Goal: Task Accomplishment & Management: Manage account settings

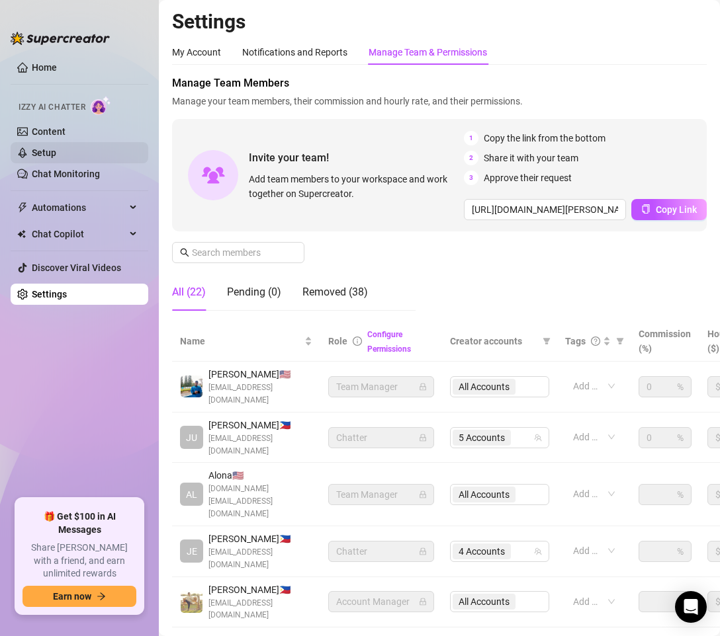
click at [56, 148] on link "Setup" at bounding box center [44, 153] width 24 height 11
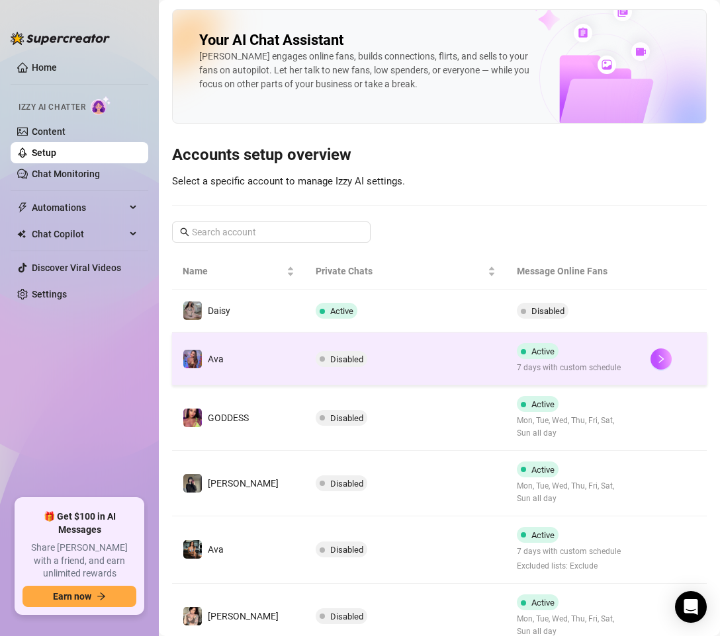
click at [439, 365] on td "Disabled" at bounding box center [405, 359] width 200 height 53
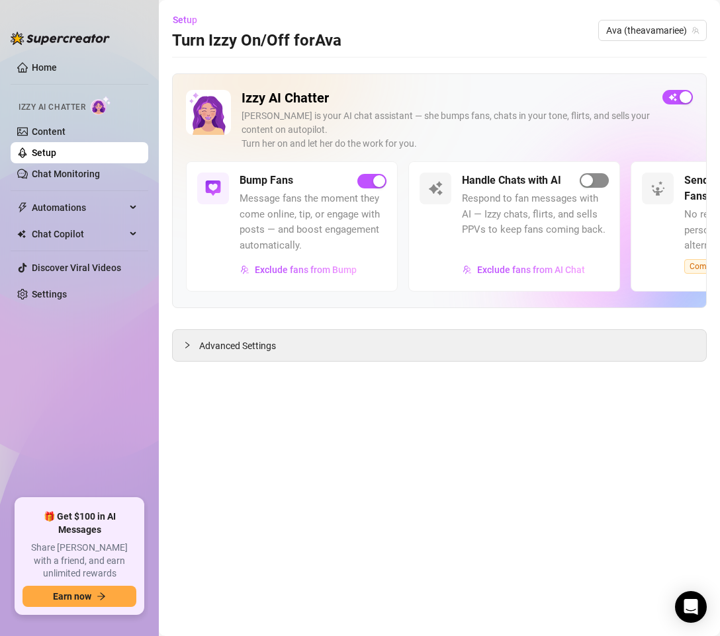
click at [599, 177] on span "button" at bounding box center [594, 180] width 29 height 15
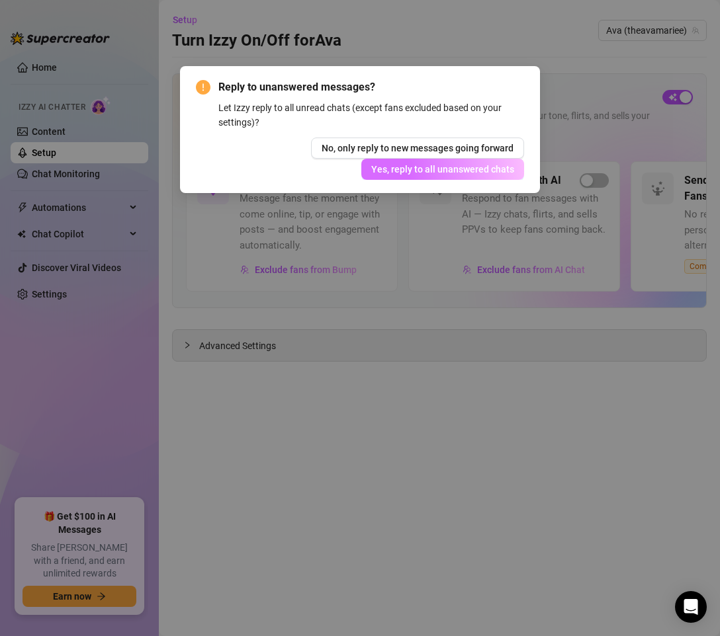
click at [485, 173] on span "Yes, reply to all unanswered chats" at bounding box center [442, 169] width 143 height 11
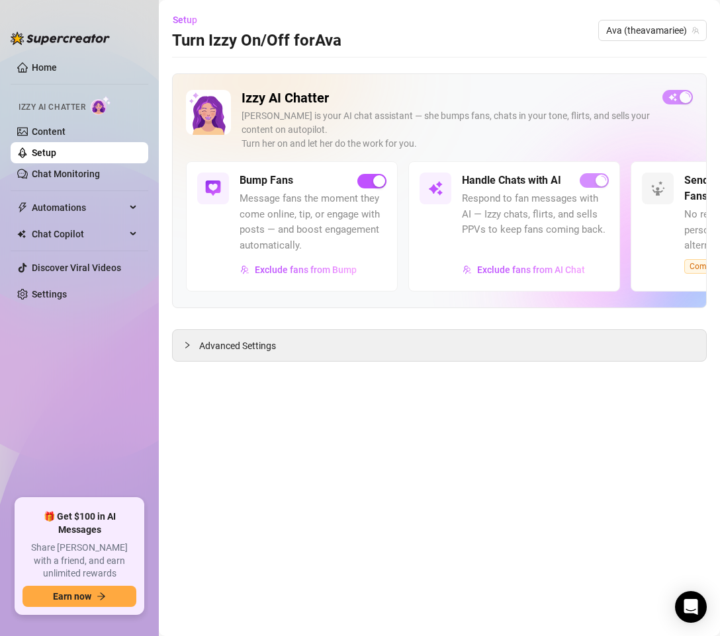
click at [560, 451] on main "Setup Turn Izzy On/Off for [PERSON_NAME] (theavamariee) Izzy AI Chatter [PERSON…" at bounding box center [439, 318] width 561 height 636
click at [673, 32] on span "Ava (theavamariee)" at bounding box center [652, 31] width 93 height 20
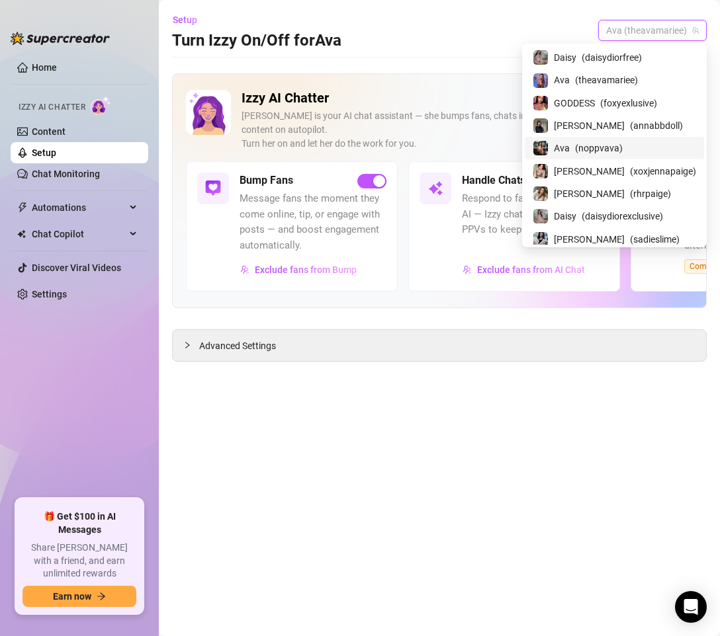
click at [656, 144] on div "Ava ( noppvava )" at bounding box center [614, 148] width 163 height 16
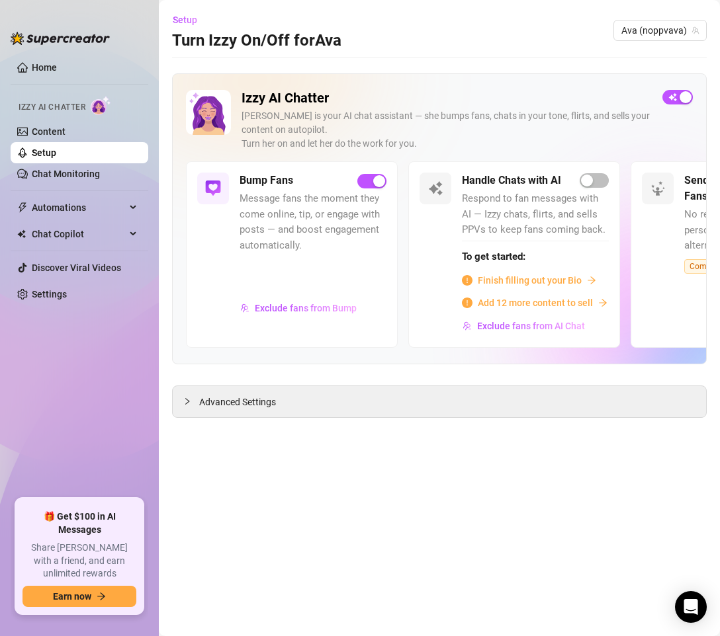
click at [345, 490] on main "Setup Turn Izzy On/Off for Ava Ava (noppvava) Izzy AI Chatter [PERSON_NAME] is …" at bounding box center [439, 318] width 561 height 636
click at [655, 28] on span "Ava (noppvava)" at bounding box center [659, 31] width 77 height 20
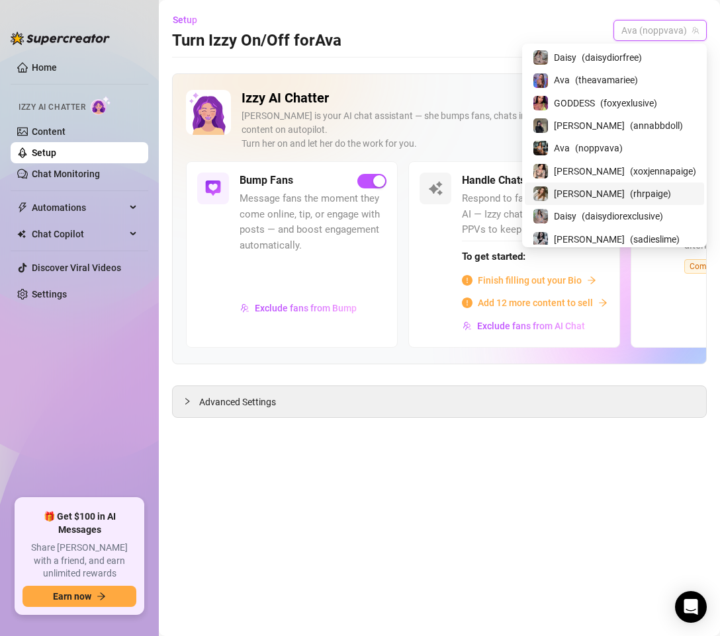
click at [652, 190] on div "[PERSON_NAME] ( rhrpaige )" at bounding box center [614, 194] width 163 height 16
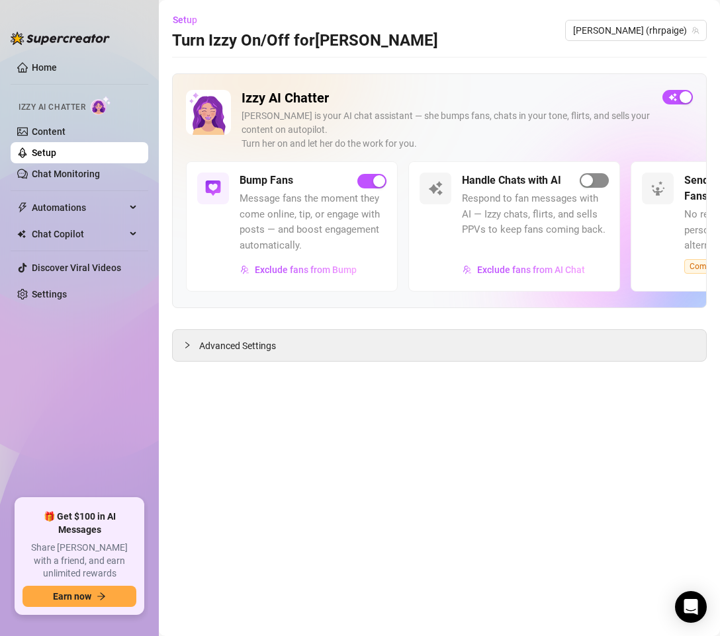
click at [599, 174] on span "button" at bounding box center [594, 180] width 29 height 15
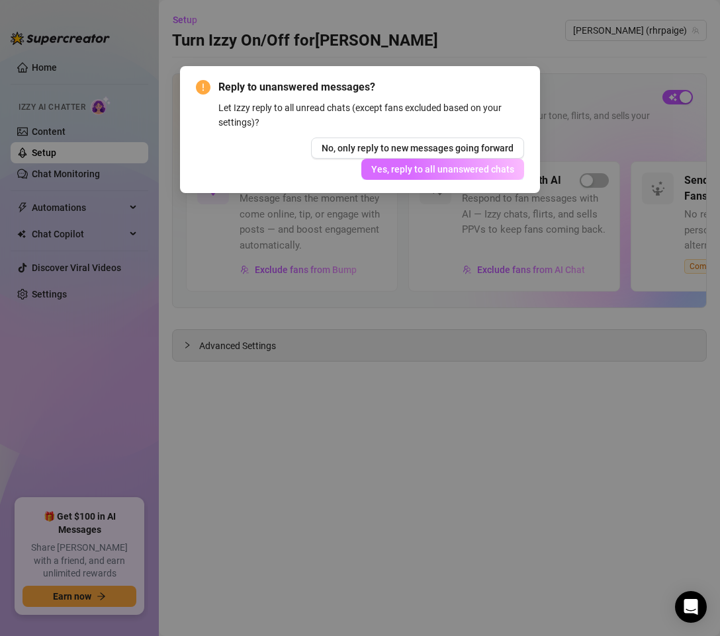
click at [502, 171] on span "Yes, reply to all unanswered chats" at bounding box center [442, 169] width 143 height 11
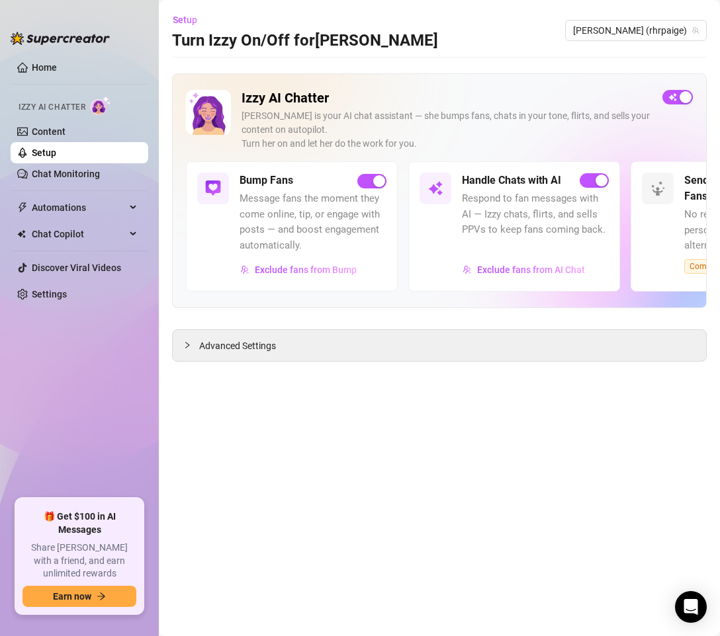
click at [527, 452] on main "Setup Turn Izzy On/Off for [PERSON_NAME] (rhrpaige) Izzy AI Chatter [PERSON_NAM…" at bounding box center [439, 318] width 561 height 636
click at [264, 612] on main "Setup Turn Izzy On/Off for [PERSON_NAME] (rhrpaige) Izzy AI Chatter [PERSON_NAM…" at bounding box center [439, 318] width 561 height 636
click at [42, 292] on link "Settings" at bounding box center [49, 294] width 35 height 11
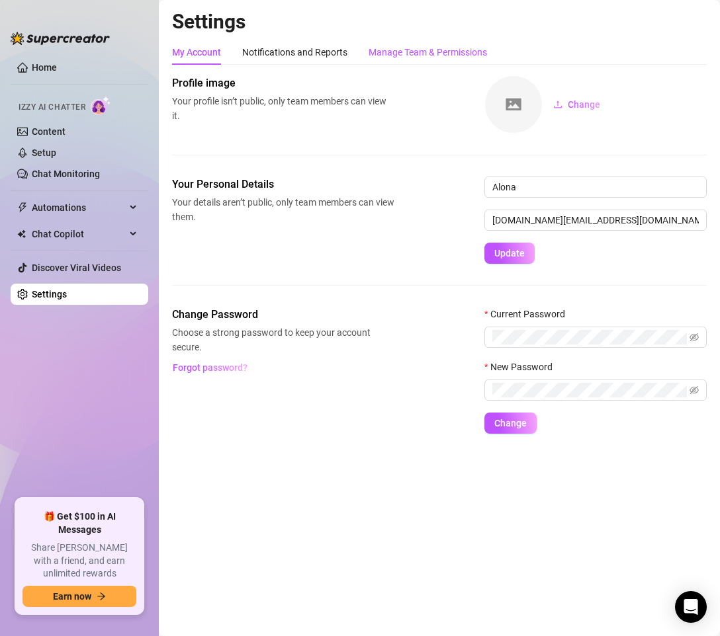
click at [447, 55] on div "Manage Team & Permissions" at bounding box center [428, 52] width 118 height 15
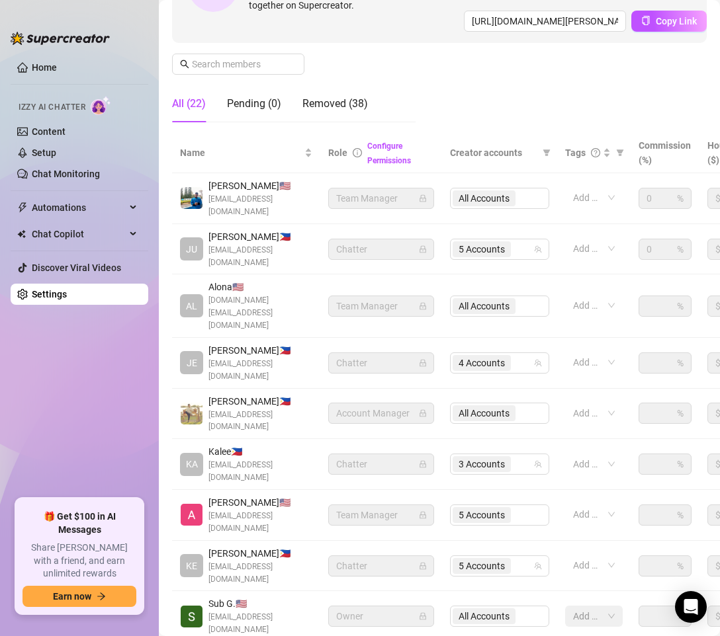
scroll to position [224, 0]
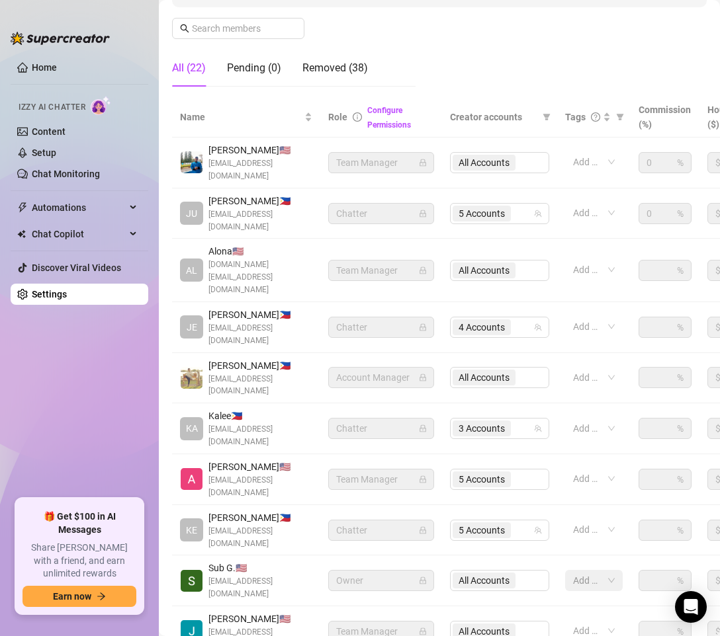
click at [293, 602] on main "Settings My Account Notifications and Reports Manage Team & Permissions Profile…" at bounding box center [439, 263] width 561 height 975
click at [383, 591] on main "Settings My Account Notifications and Reports Manage Team & Permissions Profile…" at bounding box center [439, 263] width 561 height 975
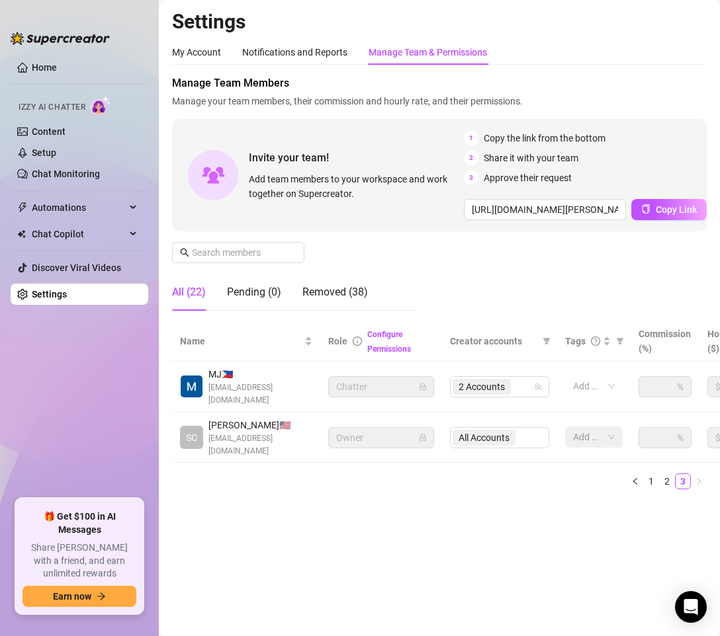
scroll to position [0, 0]
click at [335, 542] on main "Settings My Account Notifications and Reports Manage Team & Permissions Profile…" at bounding box center [439, 318] width 561 height 636
click at [517, 392] on div "2 Accounts" at bounding box center [493, 387] width 80 height 19
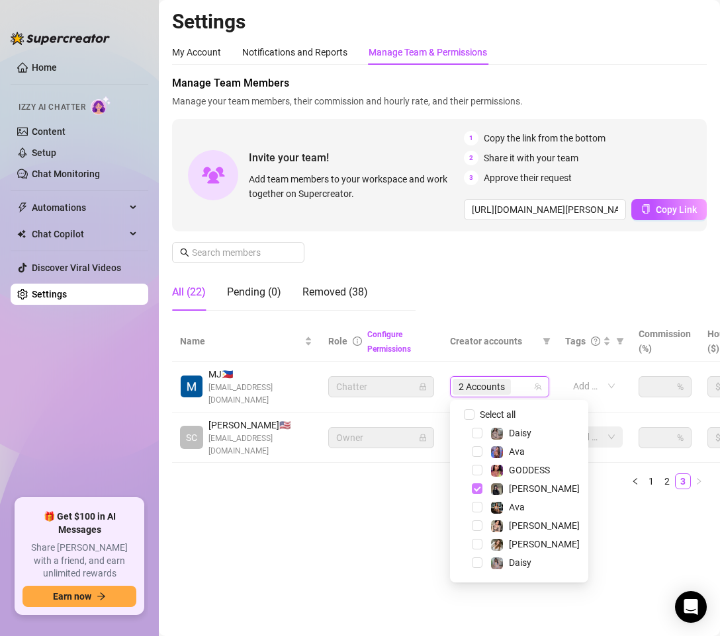
click at [475, 492] on span "Select tree node" at bounding box center [477, 489] width 11 height 11
click at [476, 565] on span "Select tree node" at bounding box center [477, 563] width 11 height 11
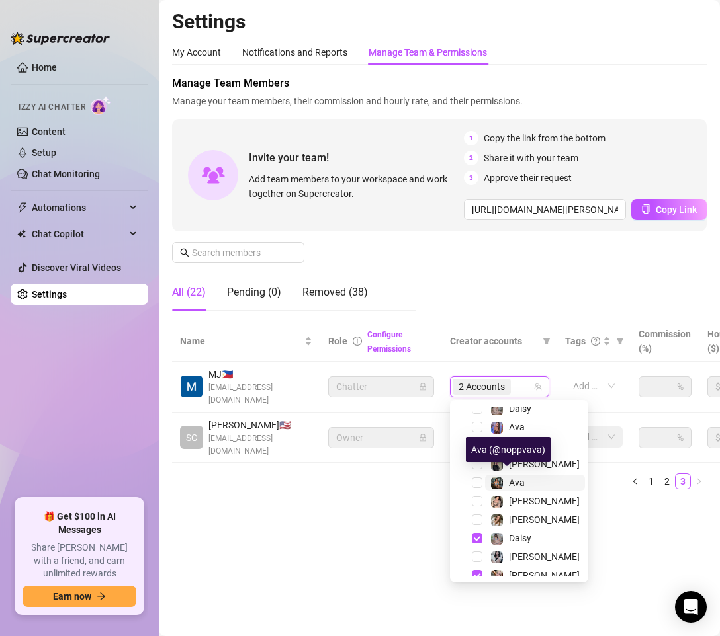
scroll to position [34, 0]
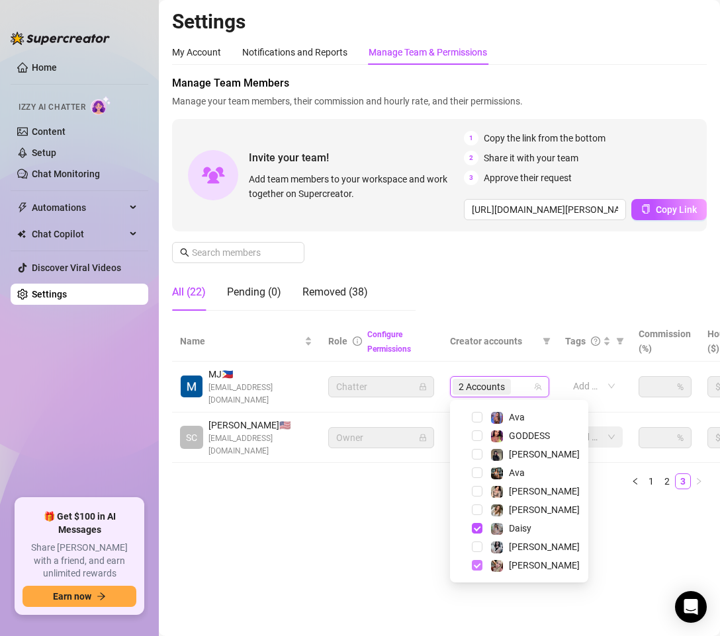
click at [478, 564] on span "Select tree node" at bounding box center [477, 565] width 11 height 11
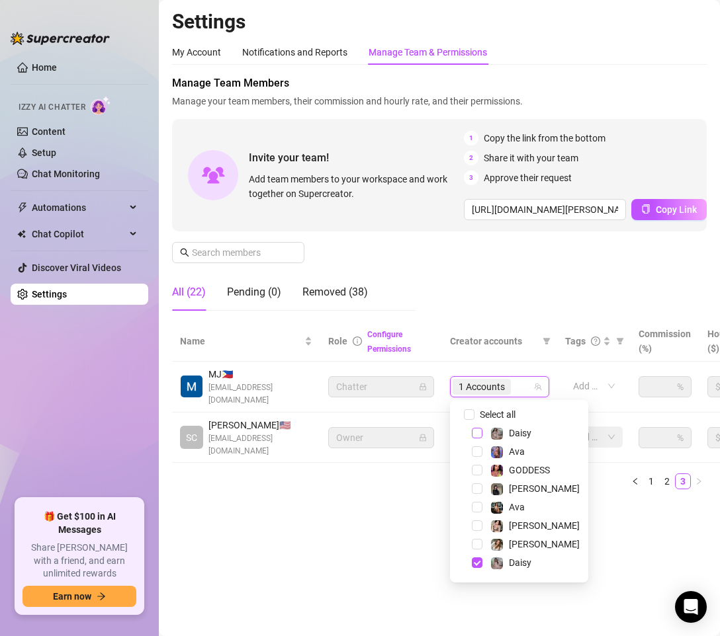
click at [476, 436] on span "Select tree node" at bounding box center [477, 433] width 11 height 11
click at [339, 484] on ul "1 2 3" at bounding box center [439, 482] width 535 height 16
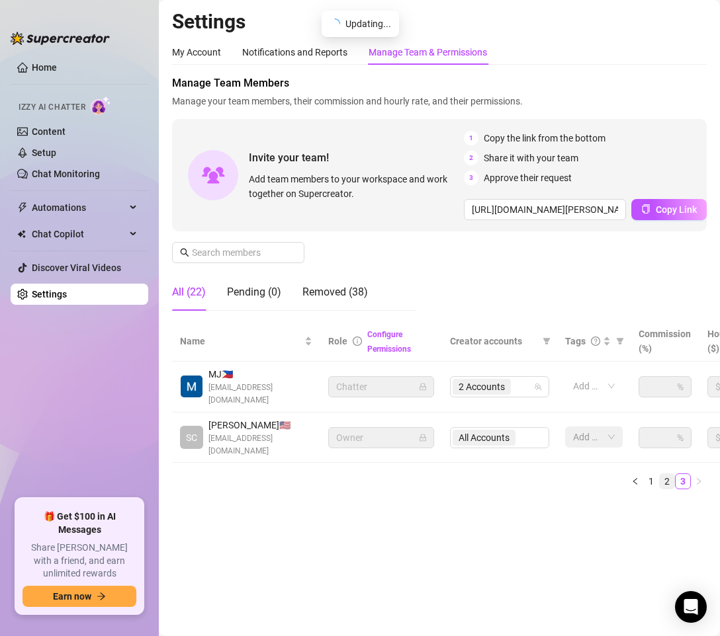
click at [668, 482] on link "2" at bounding box center [667, 481] width 15 height 15
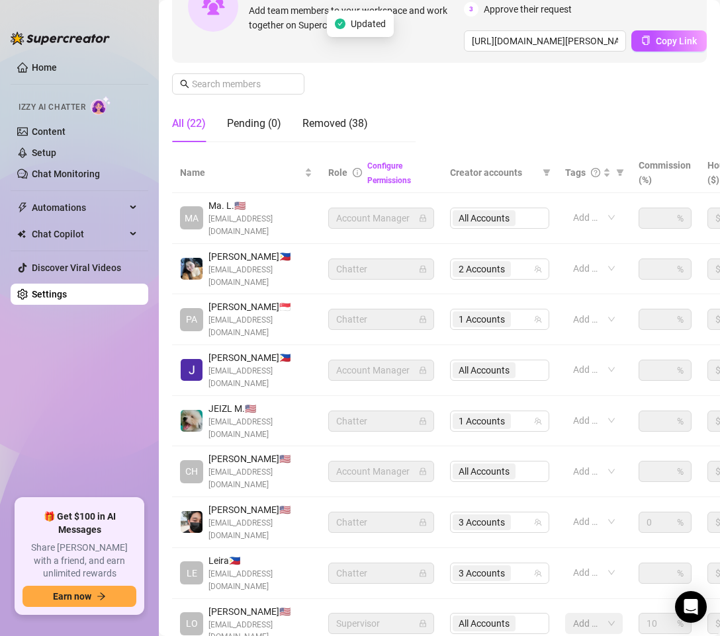
scroll to position [249, 0]
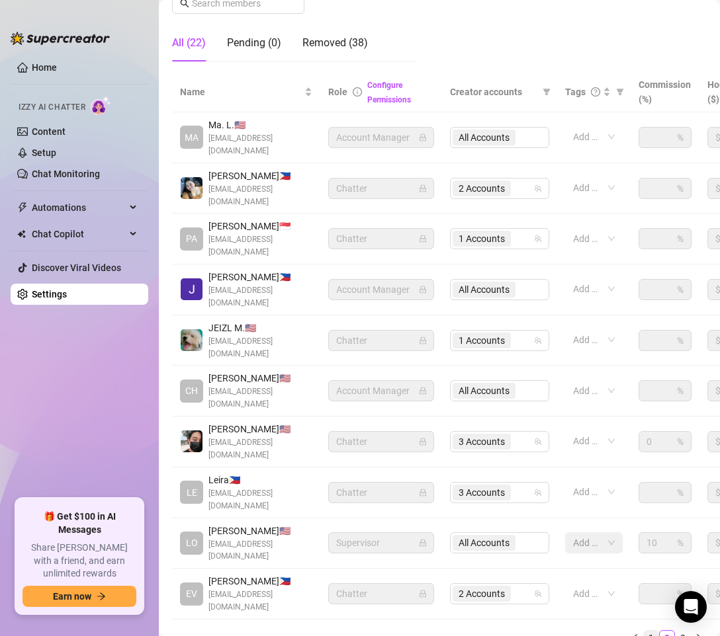
click at [644, 631] on link "1" at bounding box center [651, 638] width 15 height 15
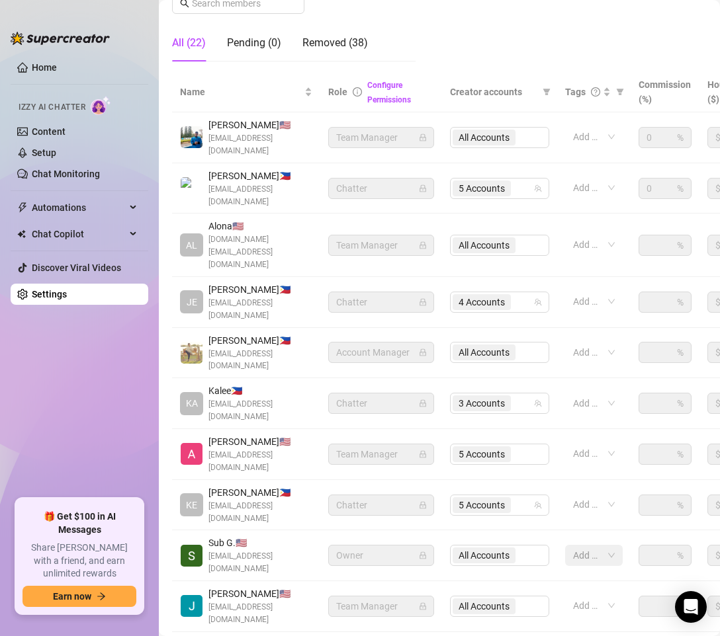
scroll to position [224, 0]
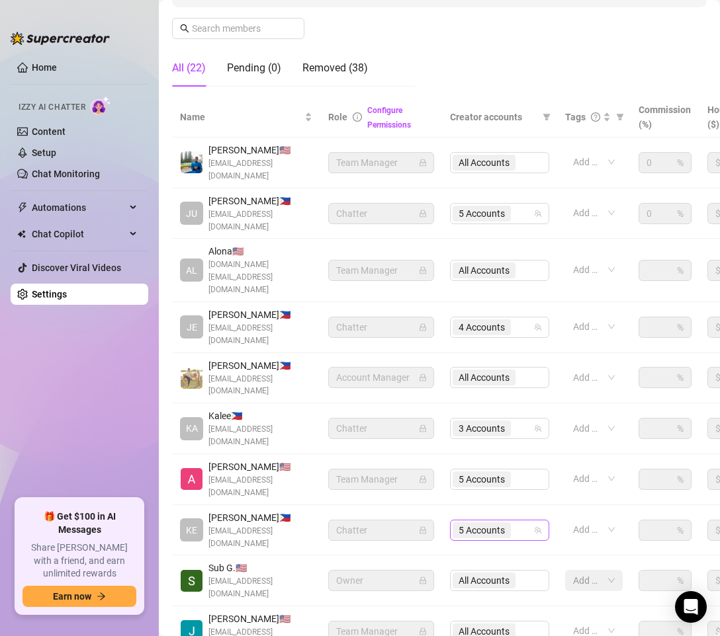
click at [519, 521] on div "5 Accounts" at bounding box center [493, 530] width 80 height 19
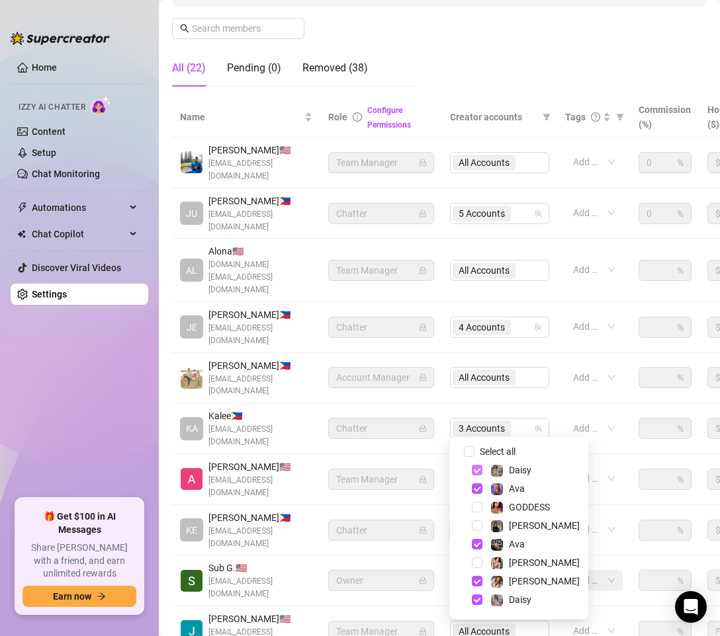
click at [476, 472] on span "Select tree node" at bounding box center [477, 470] width 11 height 11
click at [474, 512] on span "Select tree node" at bounding box center [477, 507] width 11 height 11
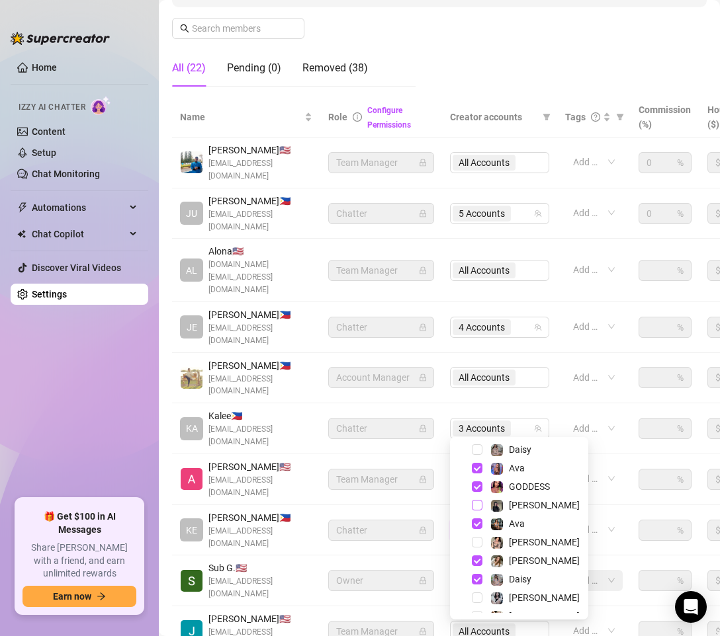
scroll to position [34, 0]
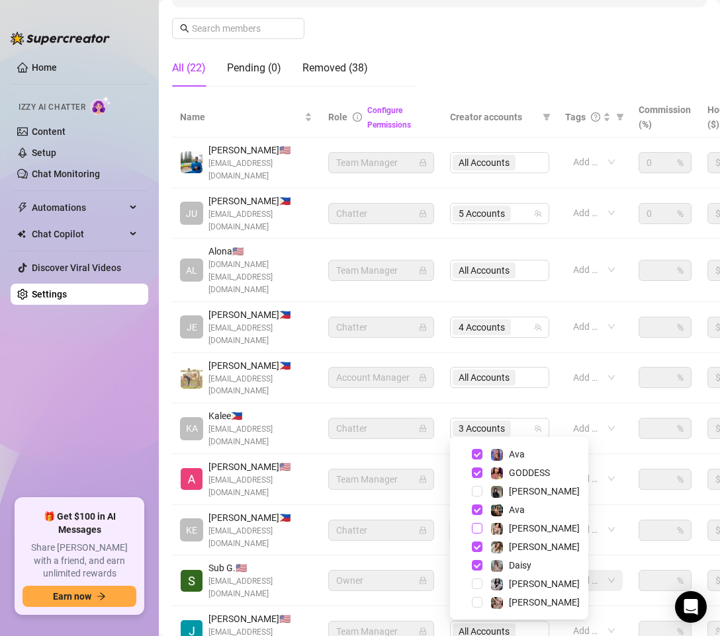
click at [475, 531] on span "Select tree node" at bounding box center [477, 528] width 11 height 11
click at [478, 566] on span "Select tree node" at bounding box center [477, 565] width 11 height 11
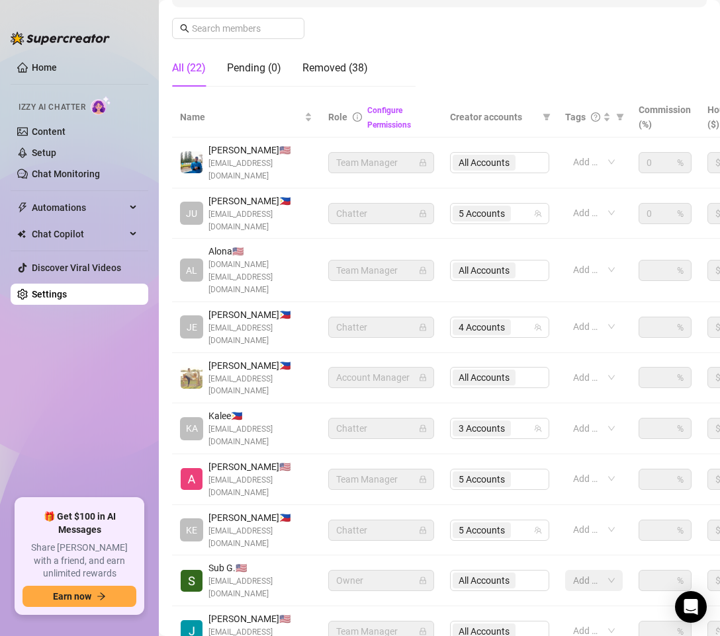
click at [427, 580] on div "Settings My Account Notifications and Reports Manage Team & Permissions Profile…" at bounding box center [439, 248] width 535 height 926
click at [302, 566] on div "Name Role Configure Permissions Creator accounts Tags Commission (%) Hourly rat…" at bounding box center [439, 395] width 535 height 597
click at [41, 150] on link "Setup" at bounding box center [44, 153] width 24 height 11
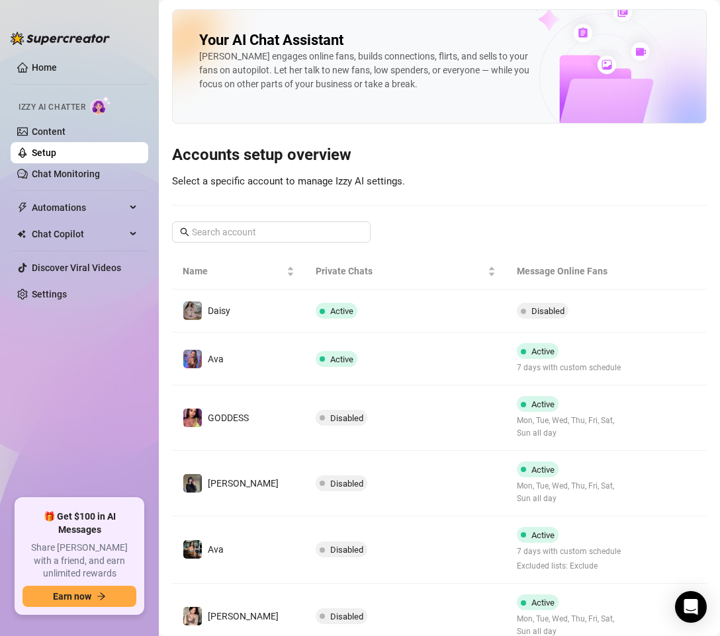
click at [91, 367] on ul "Home Izzy AI Chatter Content Setup Chat Monitoring Automations Chat Copilot Dis…" at bounding box center [80, 273] width 138 height 442
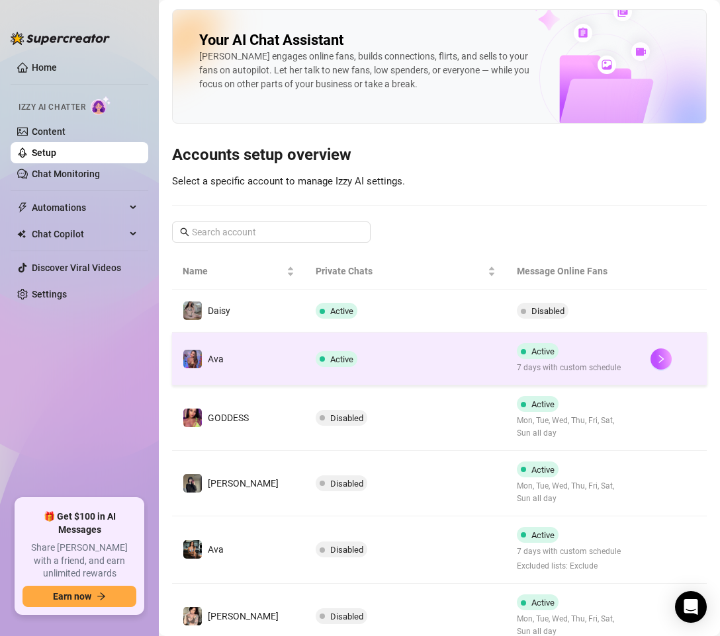
click at [445, 361] on td "Active" at bounding box center [405, 359] width 200 height 53
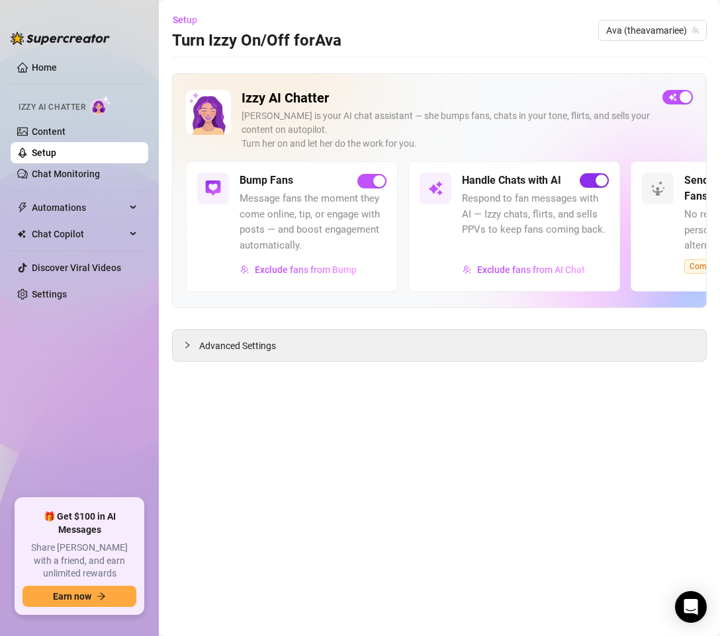
click at [595, 183] on div "button" at bounding box center [601, 181] width 12 height 12
click at [670, 30] on span "Ava (theavamariee)" at bounding box center [652, 31] width 93 height 20
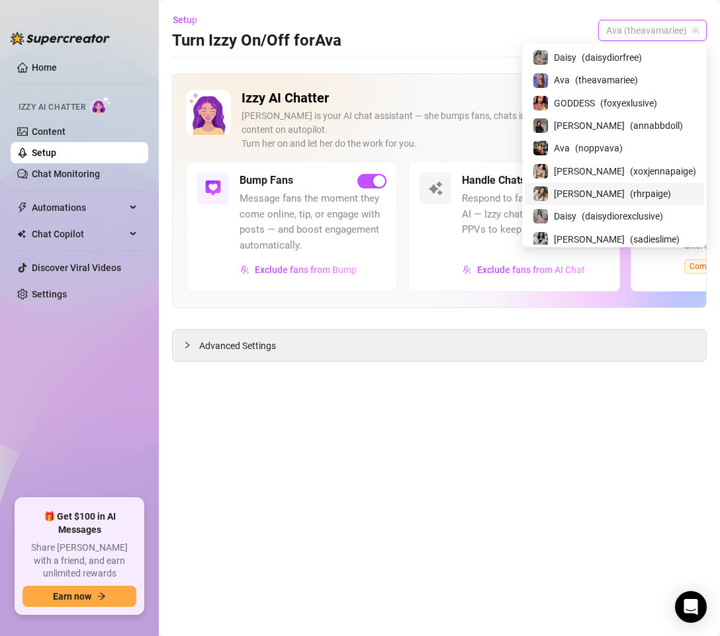
click at [630, 193] on span "( rhrpaige )" at bounding box center [650, 194] width 41 height 15
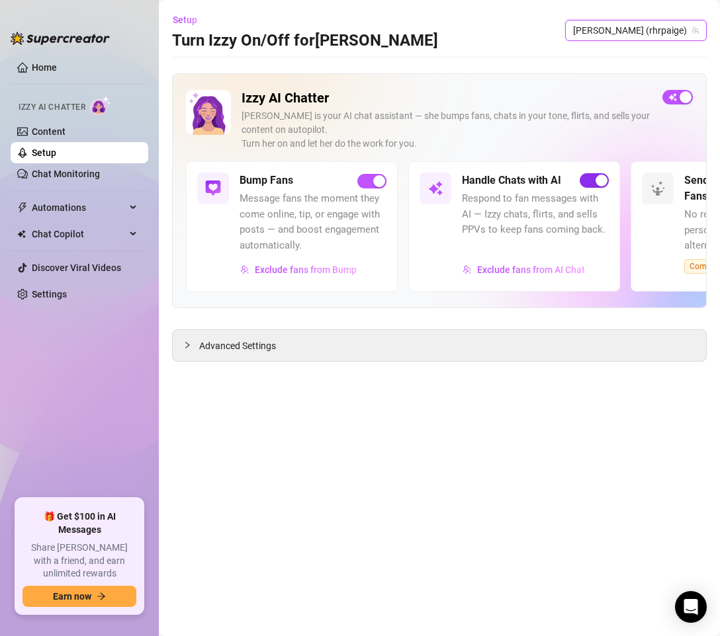
click at [595, 181] on span "button" at bounding box center [594, 180] width 29 height 15
drag, startPoint x: 480, startPoint y: 429, endPoint x: 388, endPoint y: 308, distance: 152.0
click at [480, 421] on main "Setup Turn Izzy On/Off for [PERSON_NAME] (rhrpaige) Izzy AI Chatter [PERSON_NAM…" at bounding box center [439, 318] width 561 height 636
click at [43, 289] on link "Settings" at bounding box center [49, 294] width 35 height 11
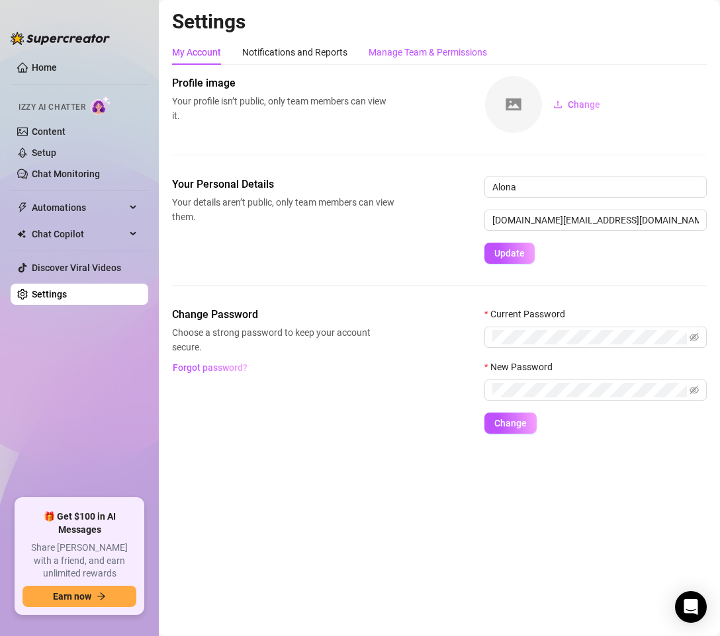
click at [470, 54] on div "Manage Team & Permissions" at bounding box center [428, 52] width 118 height 15
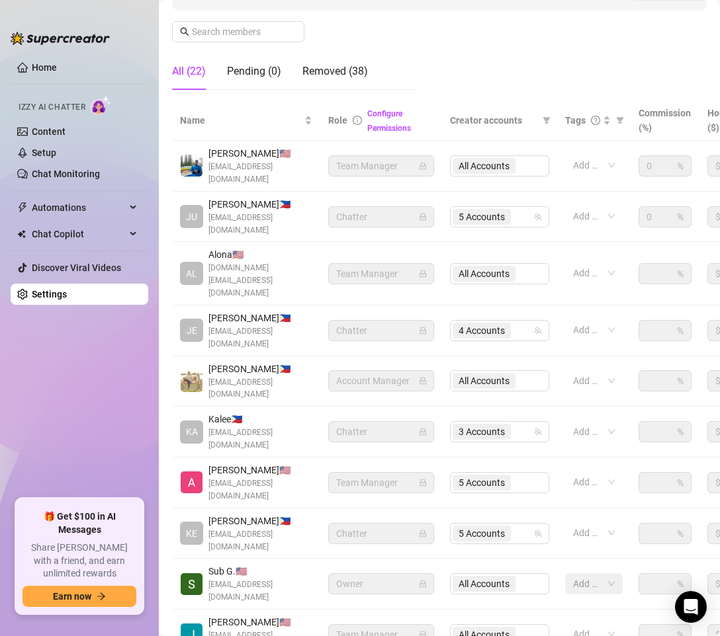
scroll to position [224, 0]
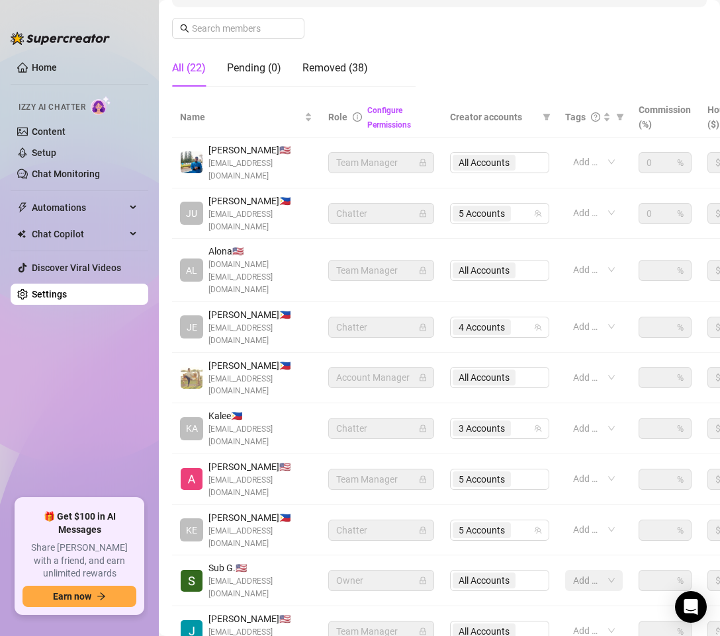
drag, startPoint x: 671, startPoint y: 550, endPoint x: 644, endPoint y: 502, distance: 55.1
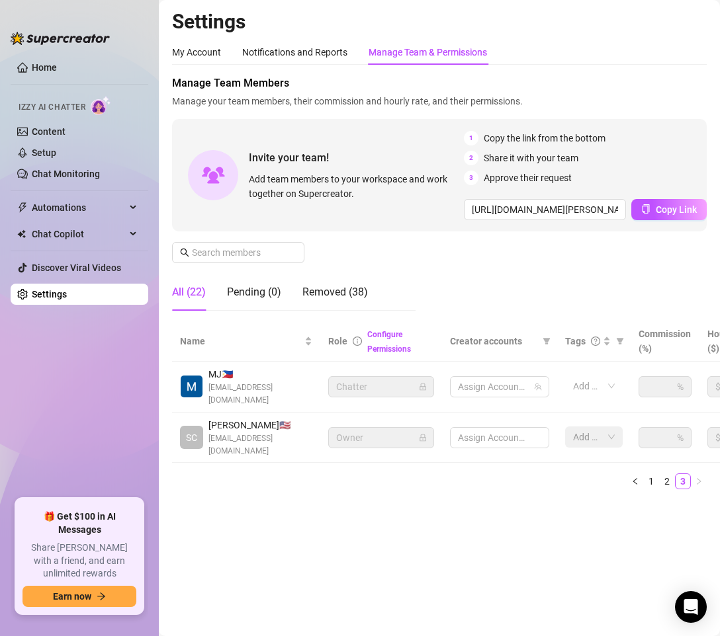
scroll to position [0, 0]
click at [517, 391] on div "2 Accounts" at bounding box center [493, 387] width 80 height 19
click at [518, 390] on div "2 Accounts" at bounding box center [493, 387] width 80 height 19
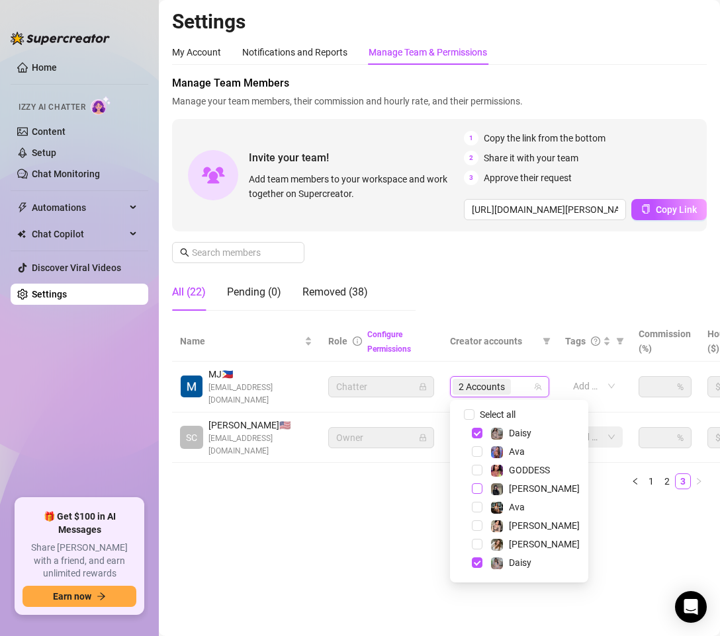
click at [478, 486] on span "Select tree node" at bounding box center [477, 489] width 11 height 11
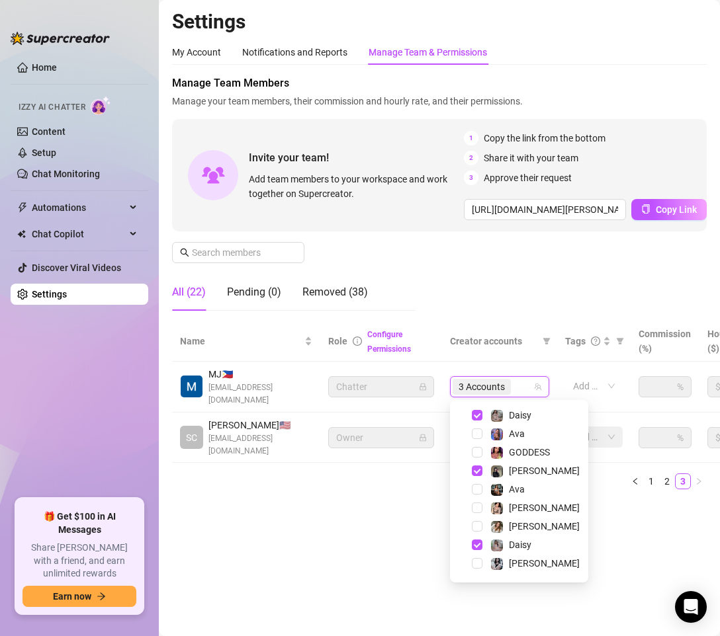
scroll to position [34, 0]
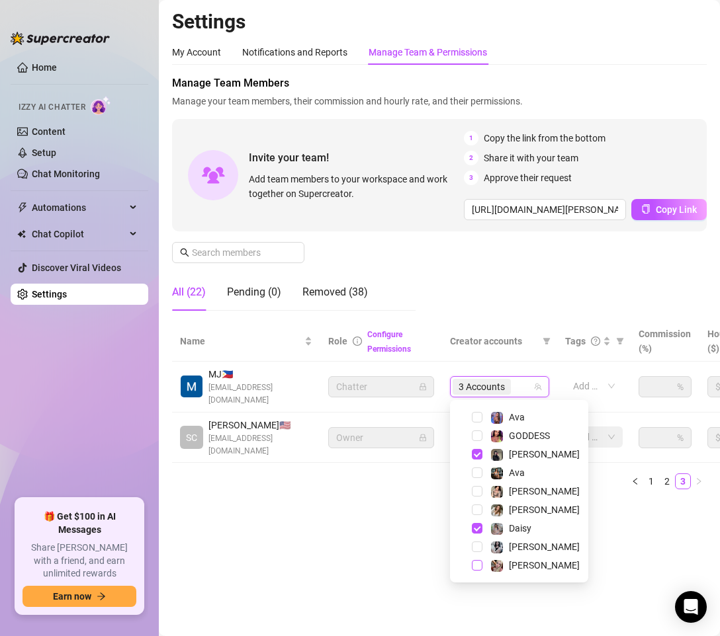
click at [478, 568] on span "Select tree node" at bounding box center [477, 565] width 11 height 11
click at [407, 572] on main "Settings My Account Notifications and Reports Manage Team & Permissions Profile…" at bounding box center [439, 318] width 561 height 636
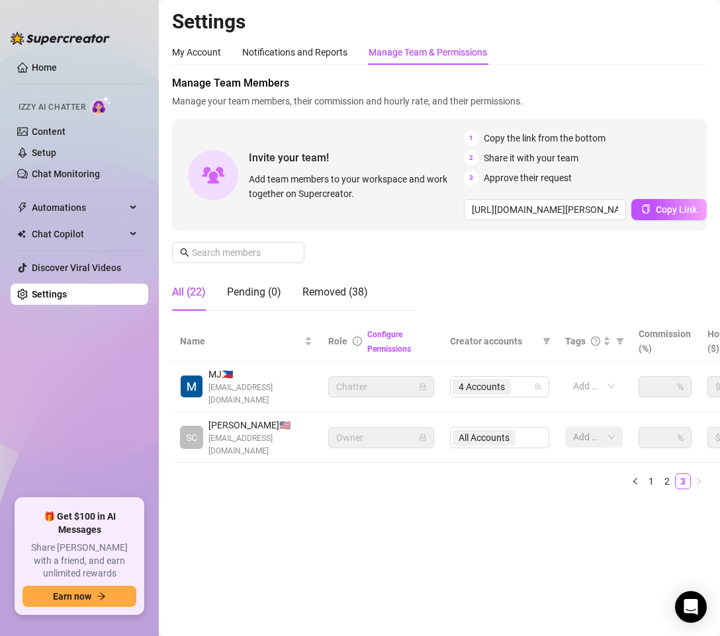
click at [71, 392] on ul "Home Izzy AI Chatter Content Setup Chat Monitoring Automations Chat Copilot Dis…" at bounding box center [80, 273] width 138 height 442
click at [40, 137] on link "Content" at bounding box center [49, 131] width 34 height 11
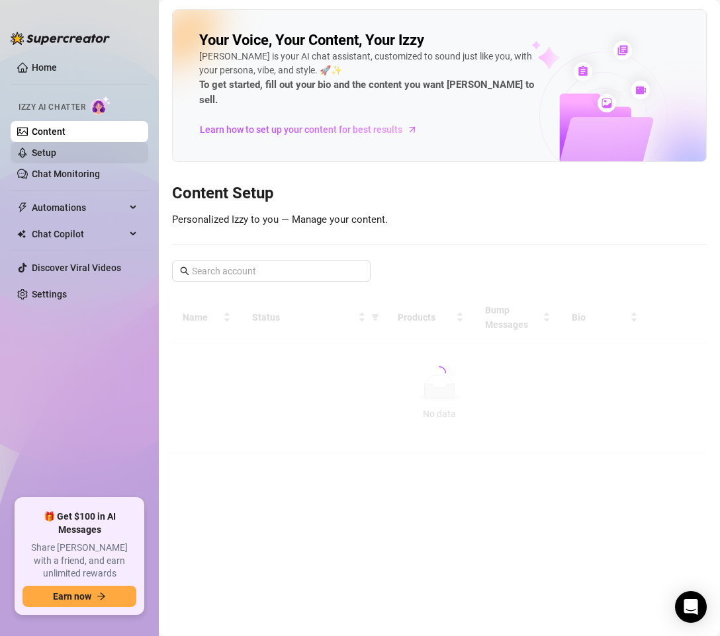
click at [44, 150] on link "Setup" at bounding box center [44, 153] width 24 height 11
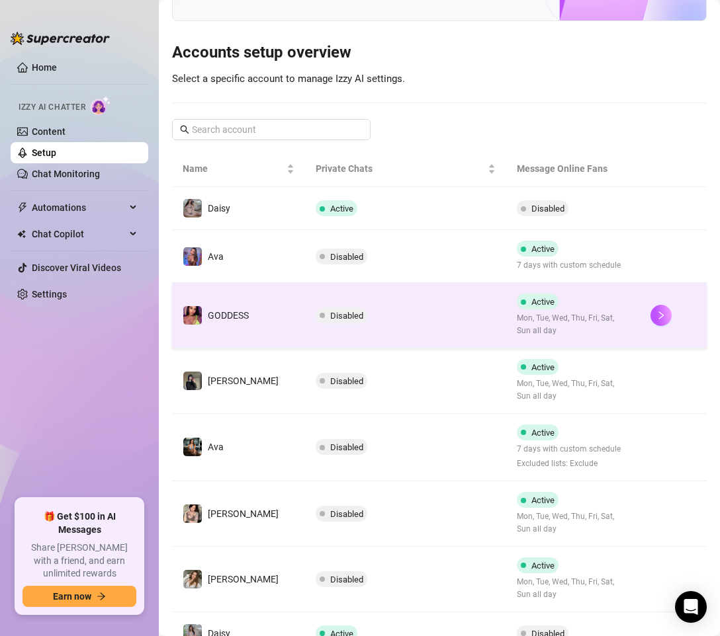
scroll to position [132, 0]
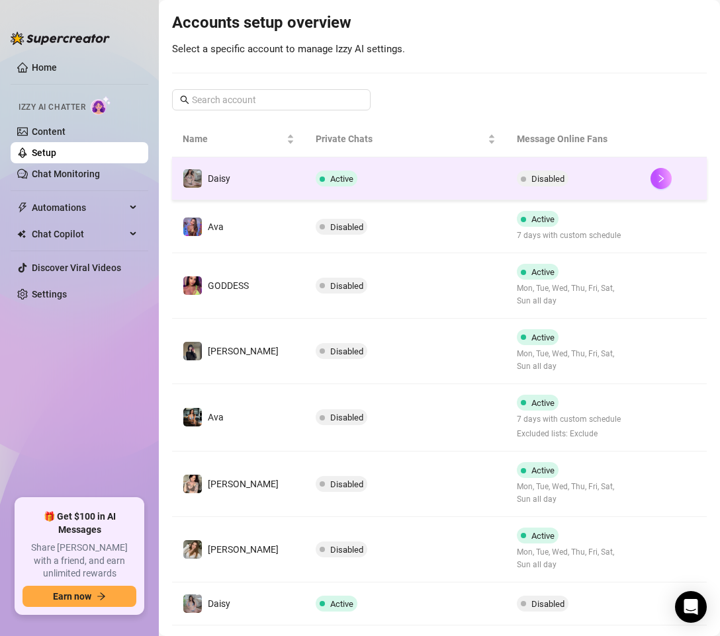
click at [429, 183] on td "Active" at bounding box center [405, 178] width 200 height 43
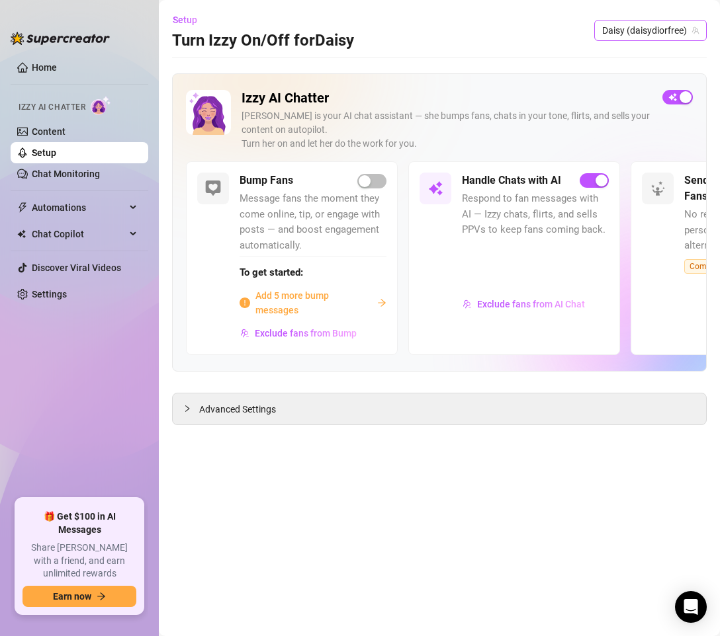
click at [664, 26] on span "Daisy (daisydiorfree)" at bounding box center [650, 31] width 97 height 20
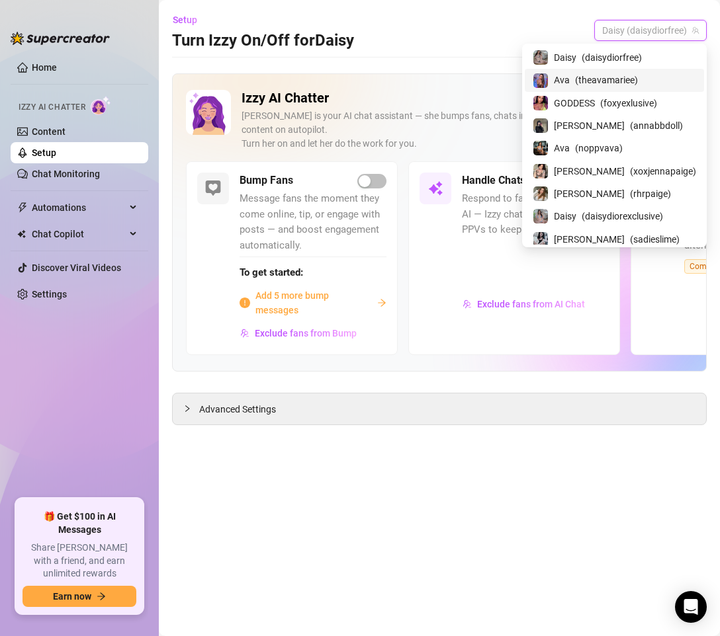
click at [634, 75] on span "( theavamariee )" at bounding box center [606, 80] width 63 height 15
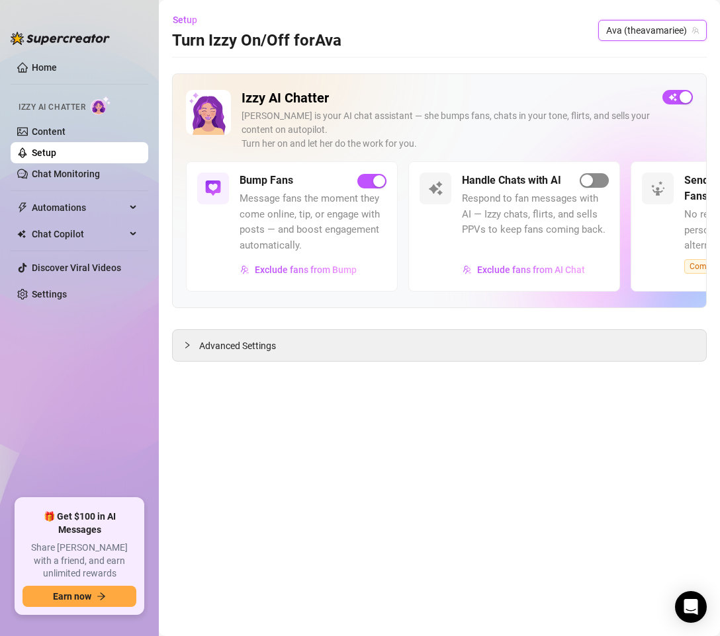
click at [596, 178] on span "button" at bounding box center [594, 180] width 29 height 15
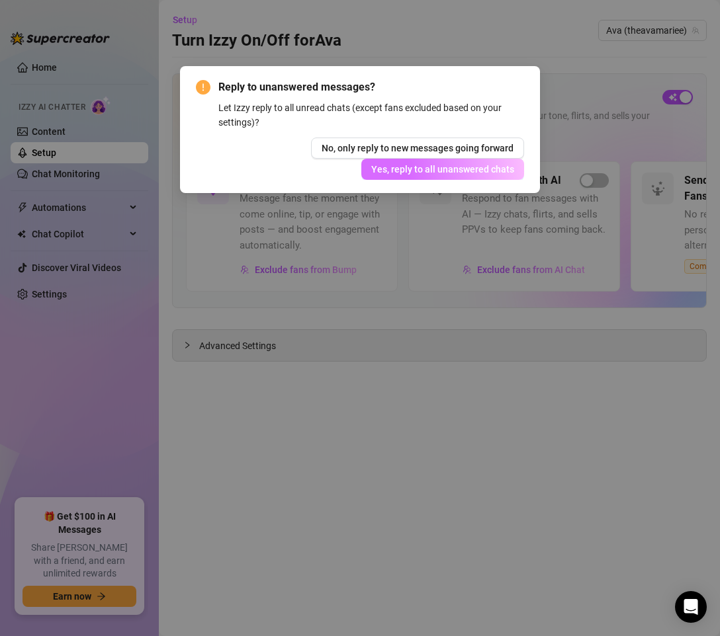
click at [478, 175] on button "Yes, reply to all unanswered chats" at bounding box center [442, 169] width 163 height 21
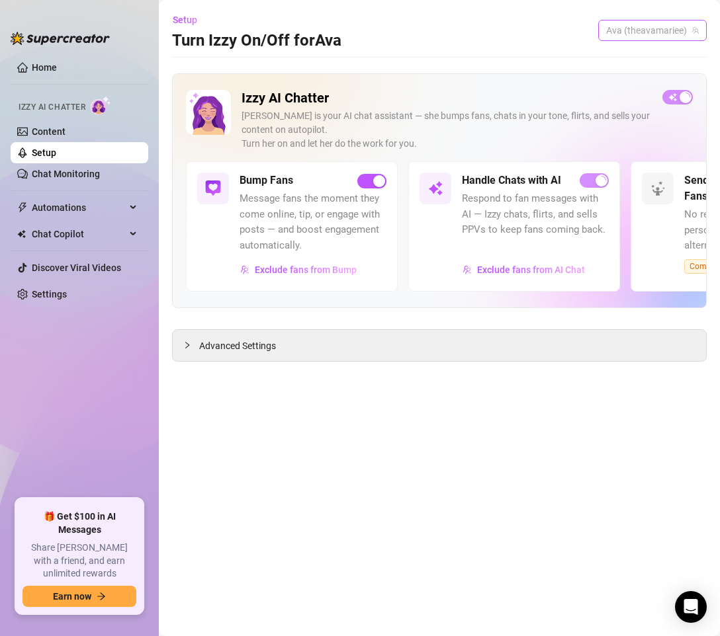
click at [669, 32] on span "Ava (theavamariee)" at bounding box center [652, 31] width 93 height 20
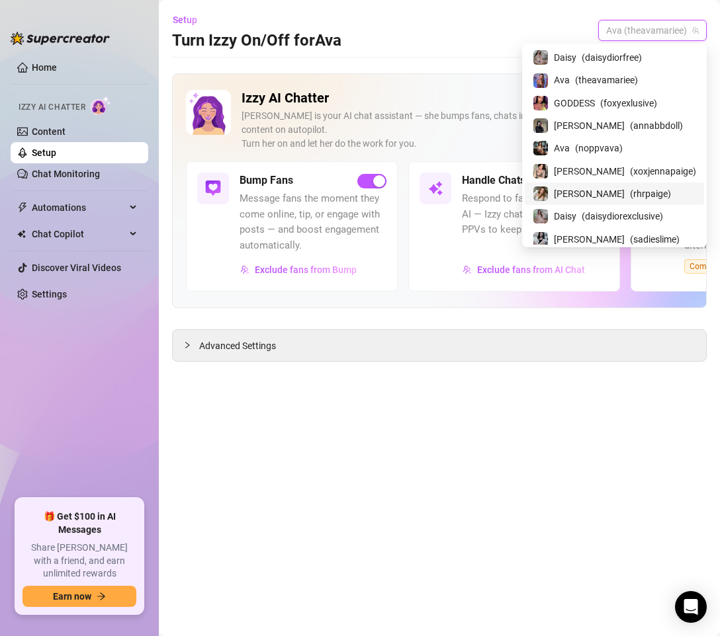
click at [592, 192] on span "[PERSON_NAME]" at bounding box center [589, 194] width 71 height 15
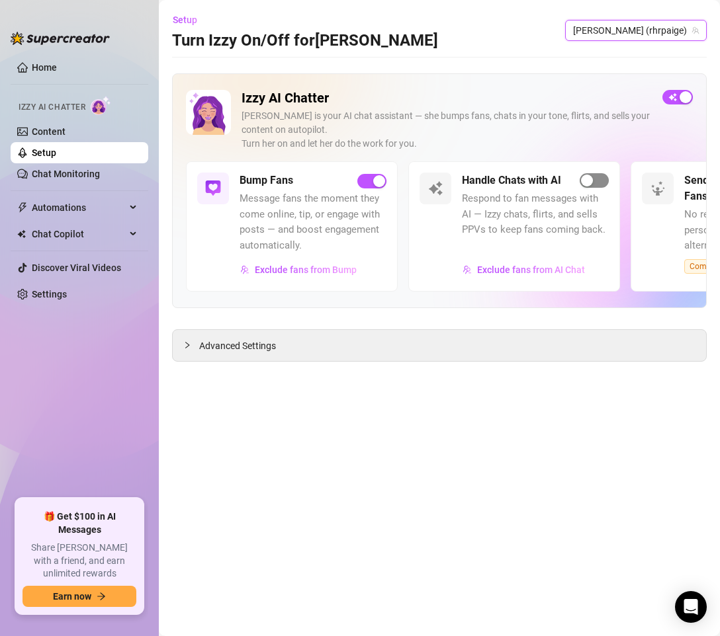
click at [592, 177] on div "button" at bounding box center [587, 181] width 12 height 12
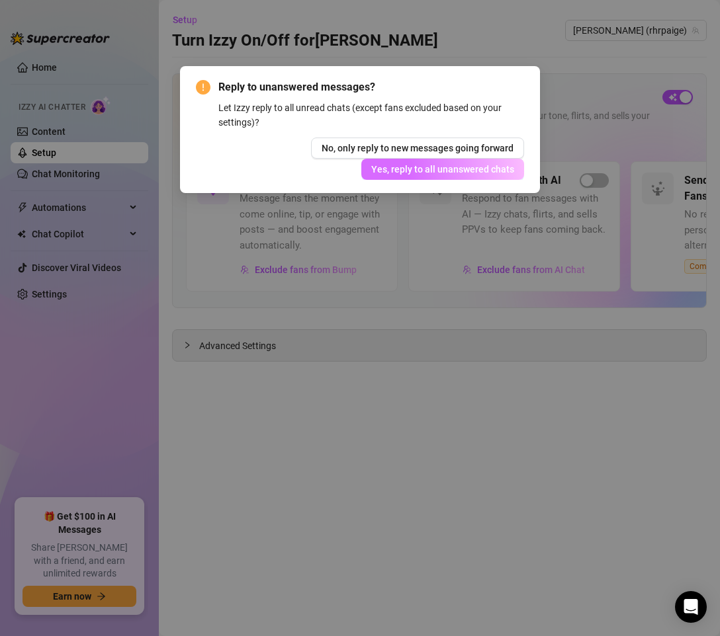
click at [459, 178] on button "Yes, reply to all unanswered chats" at bounding box center [442, 169] width 163 height 21
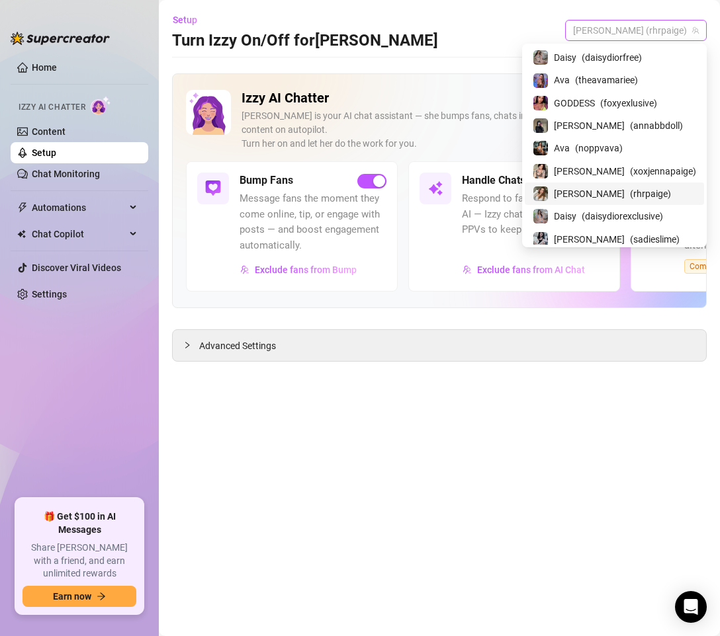
click at [662, 36] on span "[PERSON_NAME] (rhrpaige)" at bounding box center [636, 31] width 126 height 20
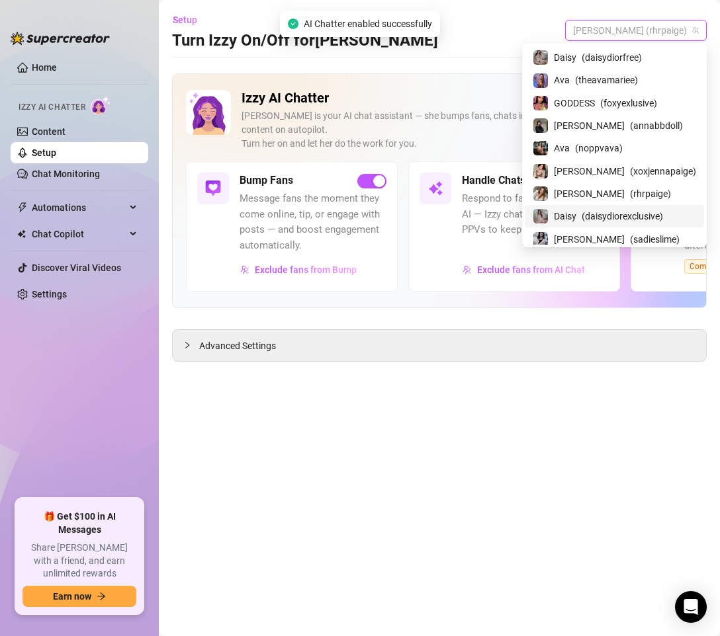
click at [634, 215] on span "( daisydiorexclusive )" at bounding box center [622, 216] width 81 height 15
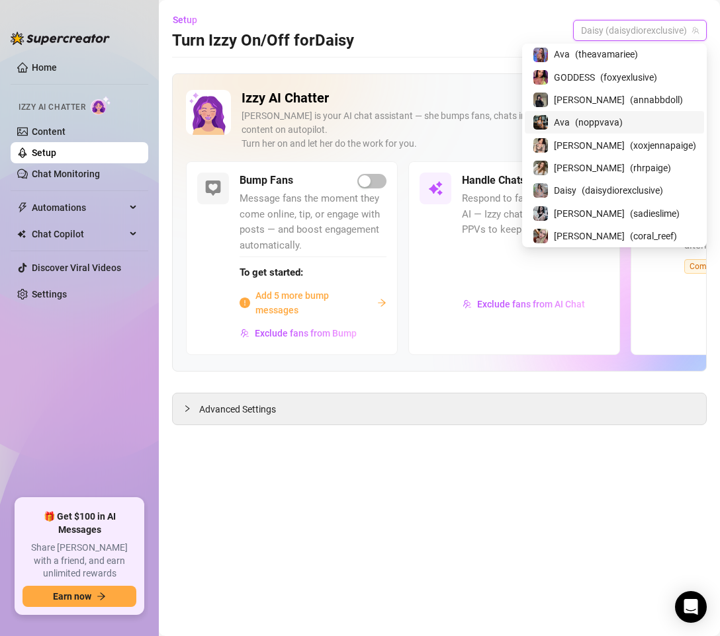
scroll to position [26, 0]
drag, startPoint x: 557, startPoint y: 498, endPoint x: 546, endPoint y: 484, distance: 17.9
click at [560, 496] on main "Setup Turn Izzy On/Off for [PERSON_NAME] [PERSON_NAME] (daisydiorexclusive) Izz…" at bounding box center [439, 318] width 561 height 636
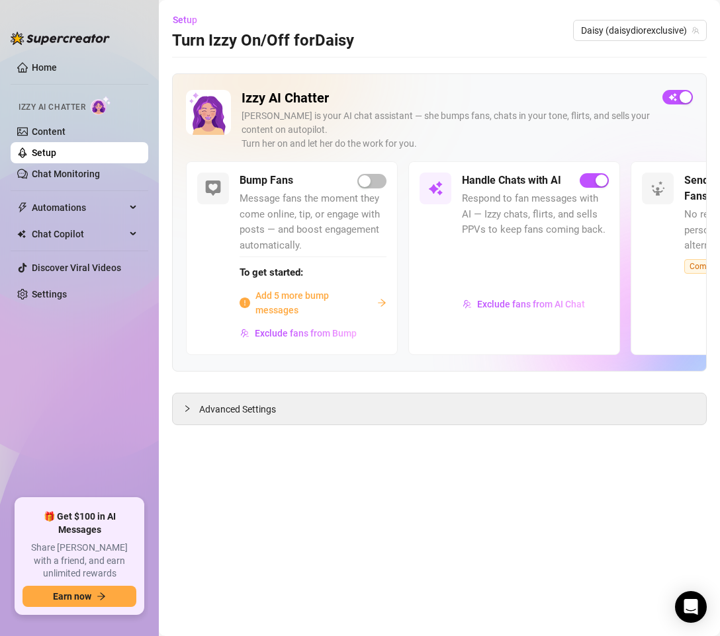
click at [562, 538] on main "Setup Turn Izzy On/Off for [PERSON_NAME] [PERSON_NAME] (daisydiorexclusive) Izz…" at bounding box center [439, 318] width 561 height 636
